Goal: Browse casually: Explore the website without a specific task or goal

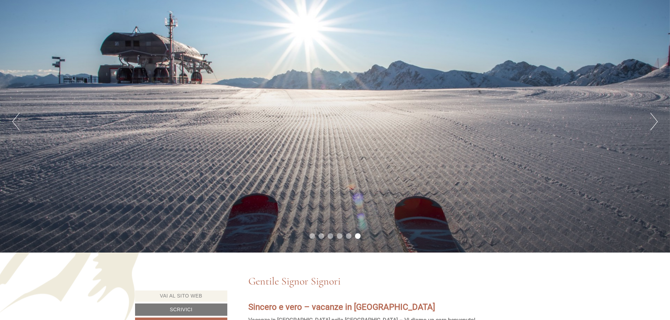
scroll to position [69, 0]
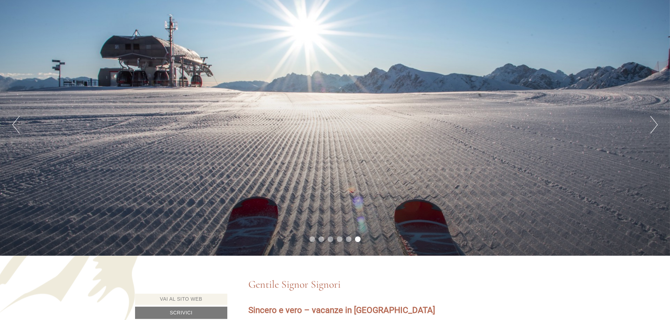
click at [656, 122] on button "Next" at bounding box center [653, 125] width 7 height 18
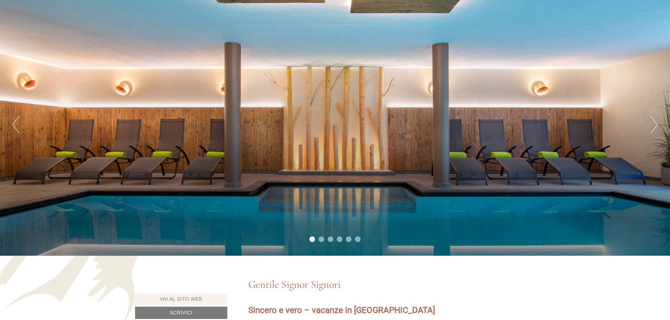
click at [655, 122] on button "Next" at bounding box center [653, 125] width 7 height 18
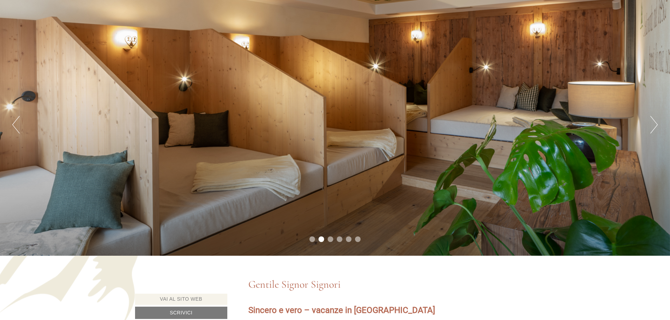
click at [655, 122] on button "Next" at bounding box center [653, 125] width 7 height 18
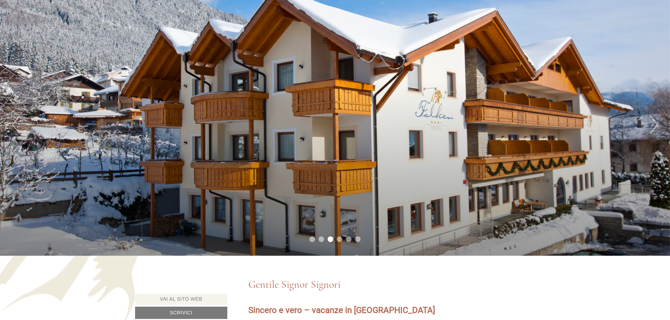
click at [655, 122] on button "Next" at bounding box center [653, 125] width 7 height 18
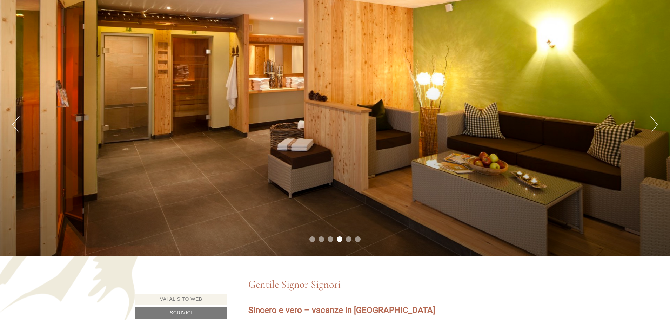
click at [655, 122] on button "Next" at bounding box center [653, 125] width 7 height 18
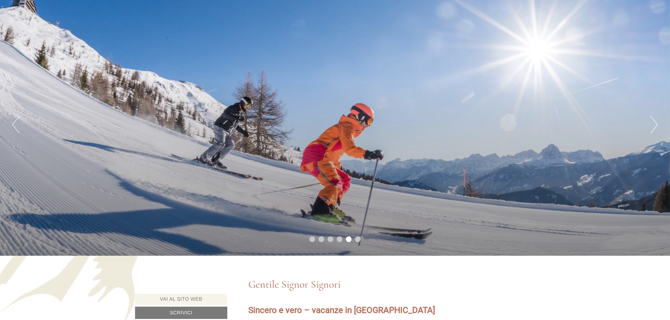
click at [655, 122] on button "Next" at bounding box center [653, 125] width 7 height 18
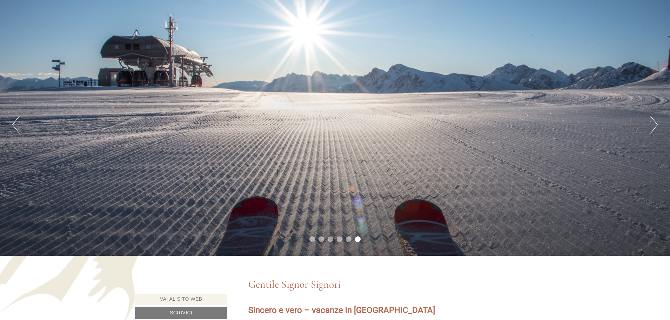
click at [655, 122] on button "Next" at bounding box center [653, 125] width 7 height 18
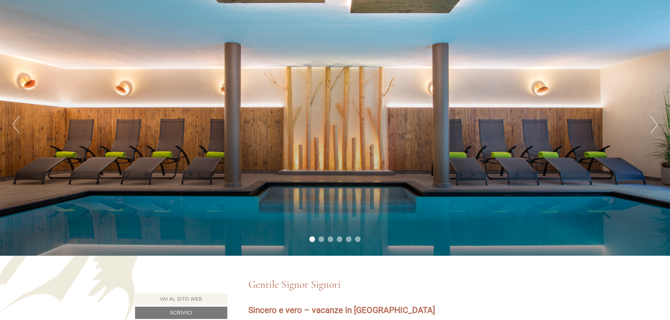
click at [655, 122] on button "Next" at bounding box center [653, 125] width 7 height 18
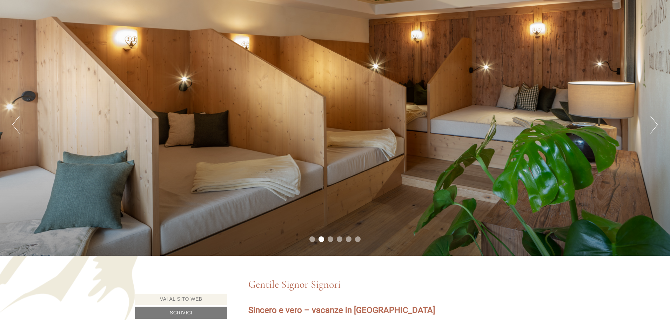
click at [655, 122] on button "Next" at bounding box center [653, 125] width 7 height 18
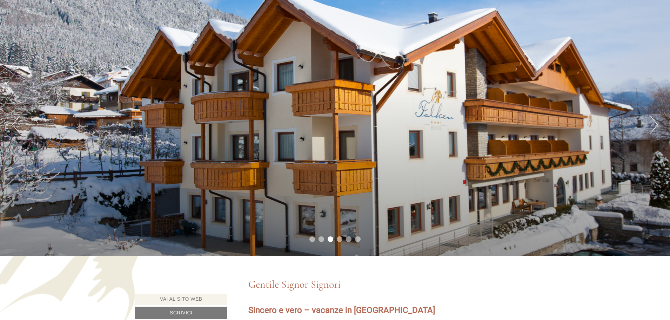
click at [655, 122] on button "Next" at bounding box center [653, 125] width 7 height 18
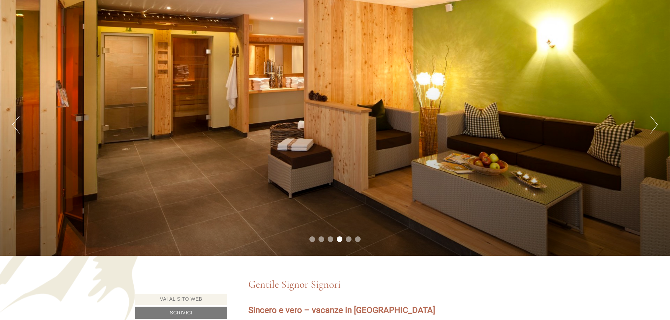
click at [655, 122] on button "Next" at bounding box center [653, 125] width 7 height 18
